Goal: Use online tool/utility

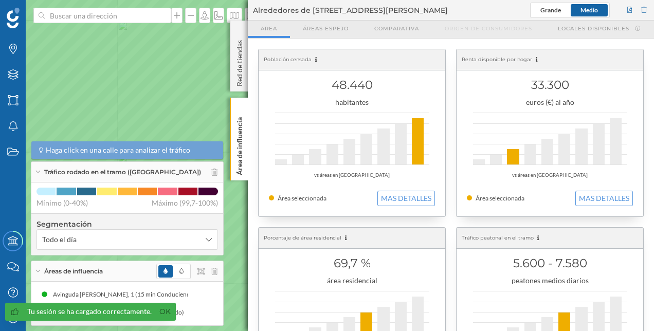
click at [185, 90] on icon at bounding box center [327, 166] width 787 height 400
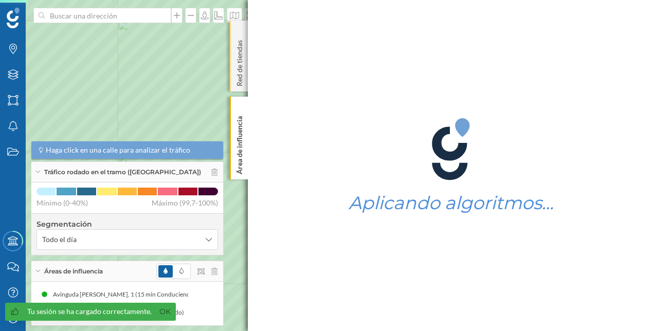
click at [235, 72] on p "Red de tiendas" at bounding box center [240, 61] width 10 height 50
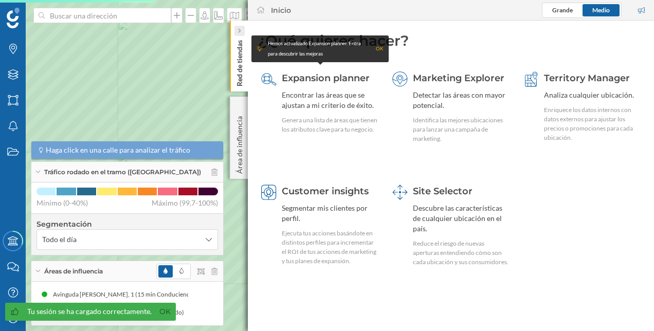
click at [238, 29] on icon at bounding box center [239, 30] width 3 height 5
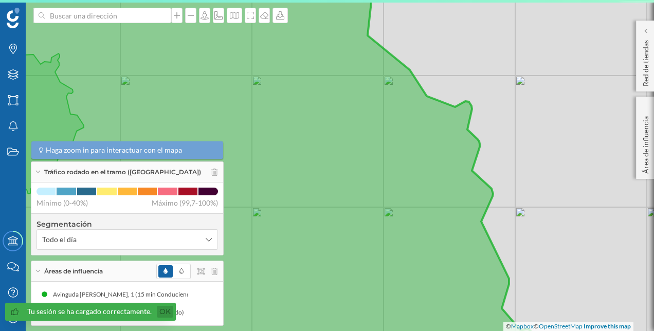
click at [160, 314] on link "Ok" at bounding box center [165, 312] width 16 height 12
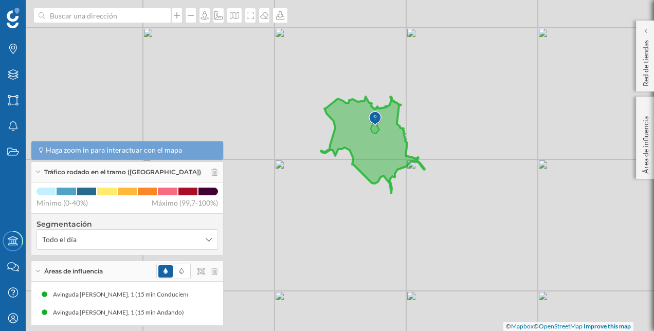
drag, startPoint x: 477, startPoint y: 266, endPoint x: 448, endPoint y: 152, distance: 118.0
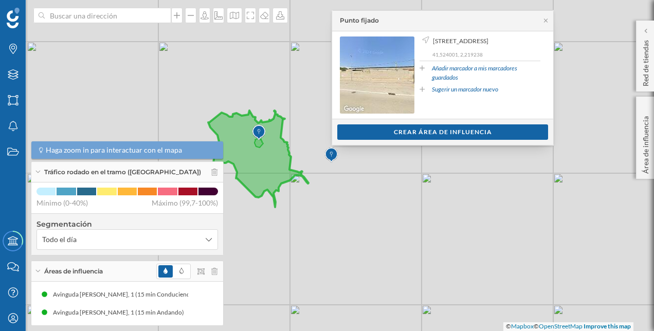
click at [383, 225] on div "© Mapbox © OpenStreetMap Improve this map" at bounding box center [327, 165] width 654 height 331
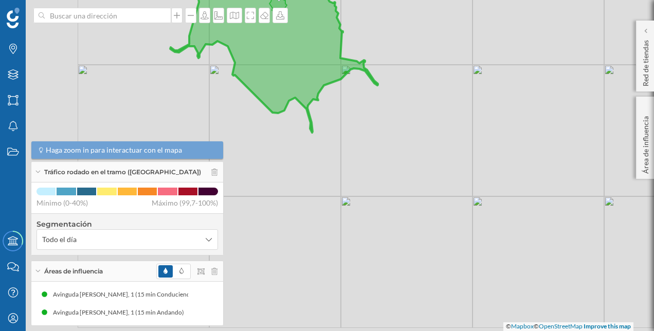
drag, startPoint x: 383, startPoint y: 225, endPoint x: 572, endPoint y: 131, distance: 211.2
click at [572, 131] on div "© Mapbox © OpenStreetMap Improve this map" at bounding box center [327, 165] width 654 height 331
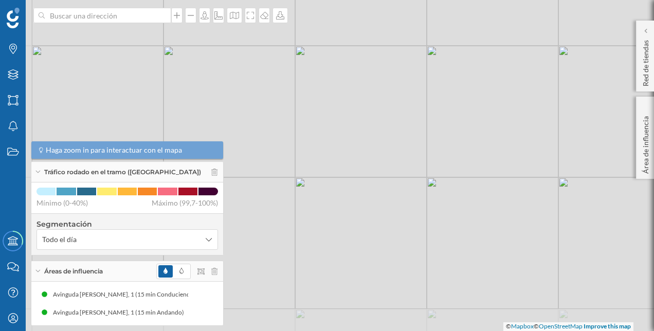
drag, startPoint x: 480, startPoint y: 218, endPoint x: 578, endPoint y: 96, distance: 157.0
click at [578, 96] on div "© Mapbox © OpenStreetMap Improve this map" at bounding box center [327, 165] width 654 height 331
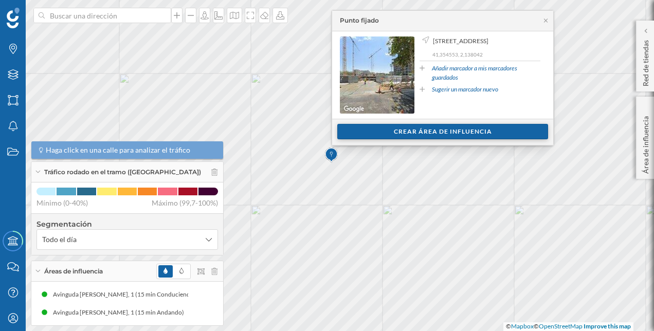
click at [445, 132] on div "Crear área de influencia" at bounding box center [442, 131] width 211 height 15
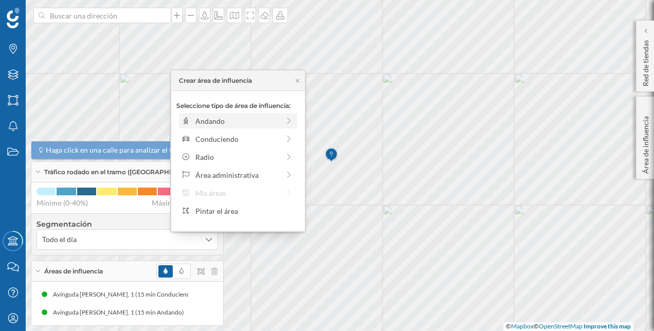
click at [265, 117] on div "Andando" at bounding box center [237, 121] width 84 height 11
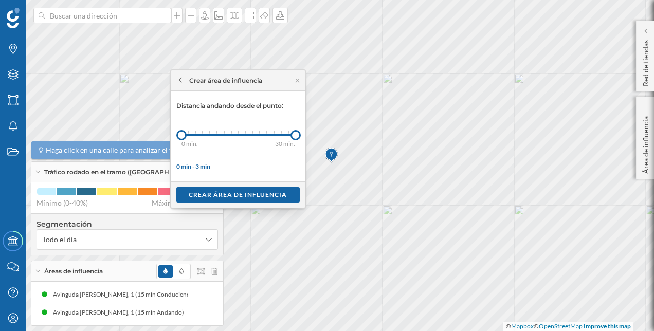
click at [369, 129] on div "Marcas Capas Áreas Notificaciones Estados Academy Contacta con nosotros Centro …" at bounding box center [327, 165] width 654 height 331
click at [267, 198] on div "Crear área de influencia" at bounding box center [237, 194] width 123 height 15
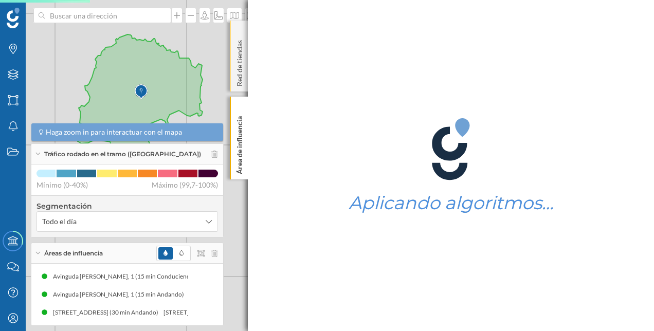
drag, startPoint x: 183, startPoint y: 92, endPoint x: 240, endPoint y: 70, distance: 60.4
click at [240, 70] on div "Marcas Capas Áreas Notificaciones Estados Academy Contacta con nosotros Centro …" at bounding box center [327, 165] width 654 height 331
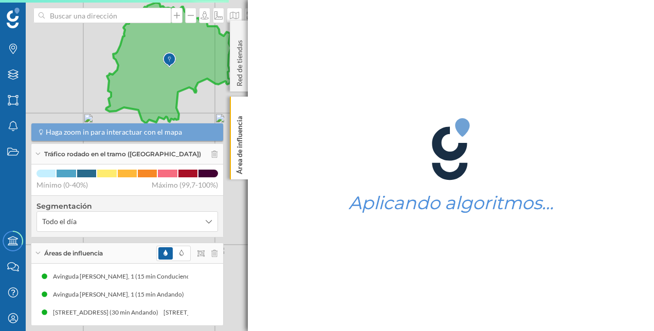
drag, startPoint x: 176, startPoint y: 71, endPoint x: 205, endPoint y: 41, distance: 41.5
click at [205, 41] on icon at bounding box center [168, 63] width 125 height 121
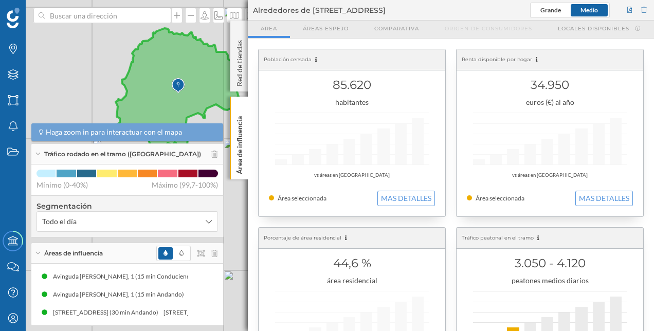
drag, startPoint x: 191, startPoint y: 62, endPoint x: 201, endPoint y: 87, distance: 27.5
click at [201, 87] on icon at bounding box center [177, 88] width 125 height 121
click at [189, 313] on icon at bounding box center [192, 312] width 7 height 7
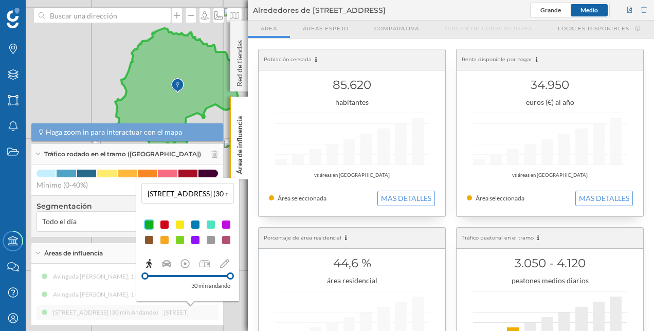
click at [145, 308] on div "Avinguda [PERSON_NAME], 1 (15 min Conduciendo) [STREET_ADDRESS][PERSON_NAME] (1…" at bounding box center [128, 294] width 182 height 51
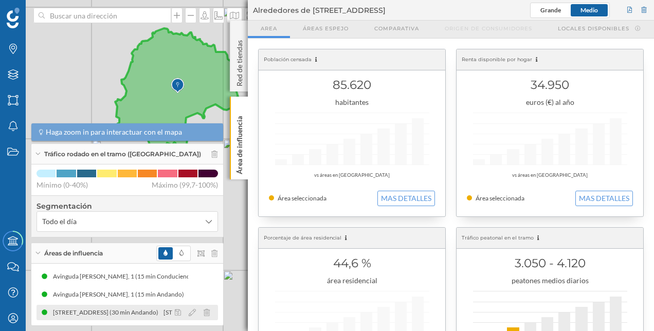
click at [134, 314] on div "[STREET_ADDRESS] (30 min Andando)" at bounding box center [108, 313] width 111 height 10
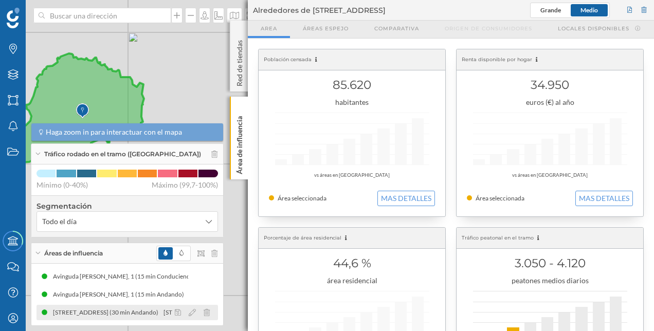
click at [42, 316] on icon at bounding box center [45, 313] width 6 height 6
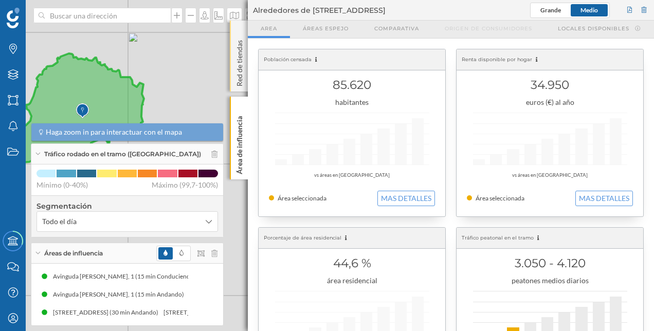
click at [237, 30] on div "Red de tiendas" at bounding box center [239, 56] width 18 height 71
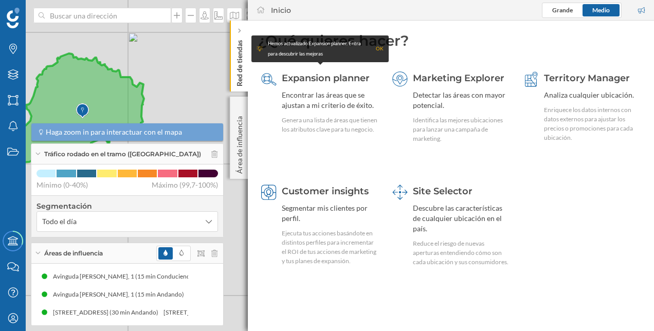
click at [237, 30] on div at bounding box center [240, 31] width 10 height 10
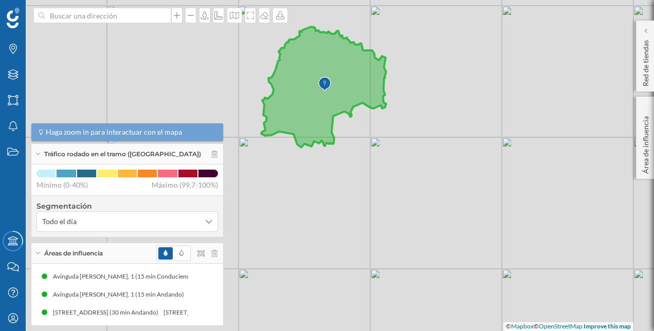
drag, startPoint x: 238, startPoint y: 68, endPoint x: 482, endPoint y: 44, distance: 245.5
click at [482, 44] on div "© Mapbox © OpenStreetMap Improve this map" at bounding box center [327, 165] width 654 height 331
